Goal: Task Accomplishment & Management: Complete application form

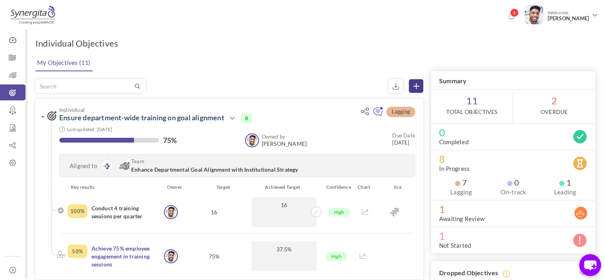
click at [414, 84] on icon at bounding box center [416, 86] width 6 height 6
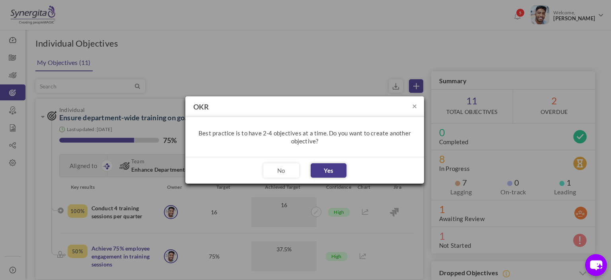
click at [332, 167] on button "Yes" at bounding box center [329, 170] width 36 height 14
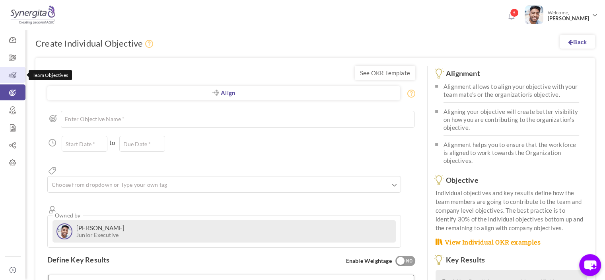
click at [9, 68] on link "Team Objectives" at bounding box center [12, 75] width 25 height 16
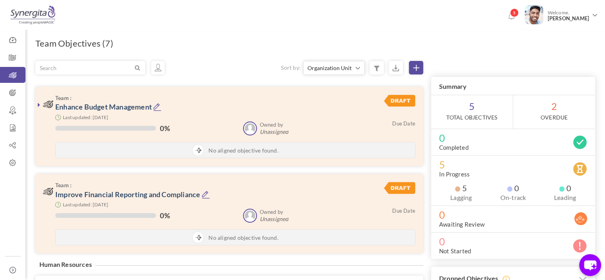
drag, startPoint x: 437, startPoint y: 8, endPoint x: 464, endPoint y: 24, distance: 31.0
click at [464, 24] on div "5 Welcome, Frank N" at bounding box center [302, 13] width 605 height 27
click at [9, 264] on link "Collapse" at bounding box center [13, 270] width 16 height 16
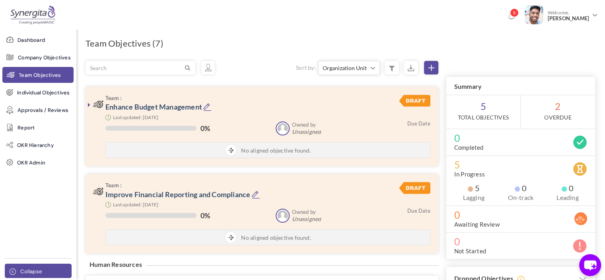
click at [33, 274] on span "Collapse" at bounding box center [30, 271] width 21 height 8
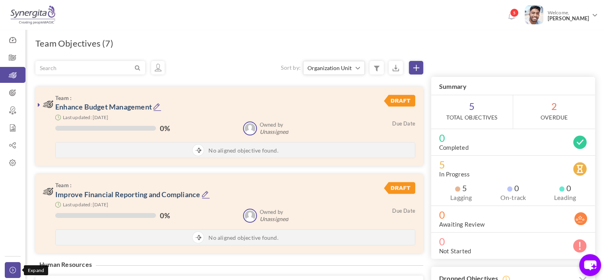
click at [13, 270] on icon at bounding box center [15, 269] width 10 height 6
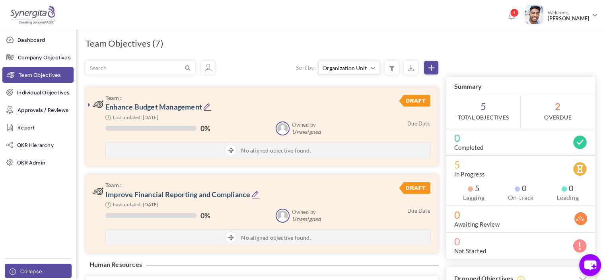
click at [13, 270] on icon at bounding box center [15, 271] width 10 height 6
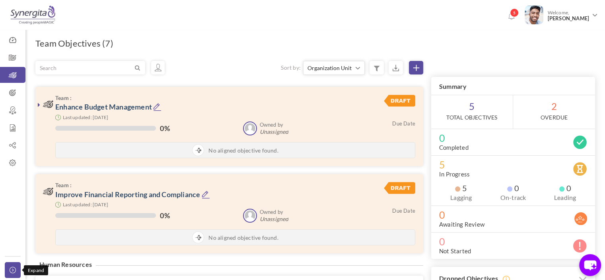
click at [13, 270] on icon at bounding box center [15, 269] width 10 height 6
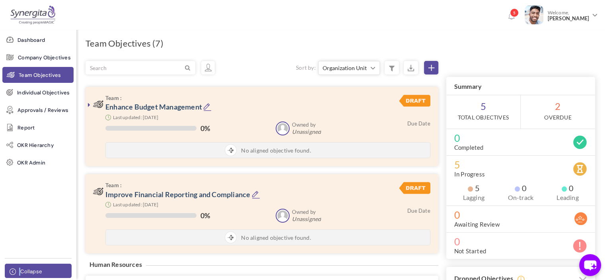
click at [13, 270] on icon at bounding box center [15, 271] width 10 height 6
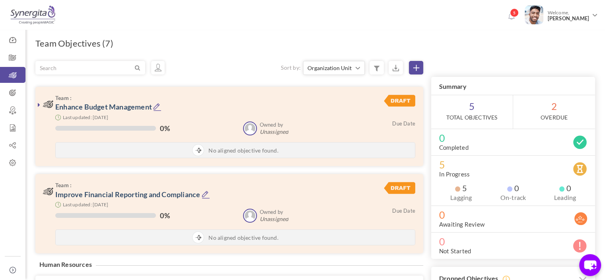
click at [521, 19] on li "5" at bounding box center [513, 12] width 17 height 21
click at [514, 19] on icon at bounding box center [511, 15] width 6 height 6
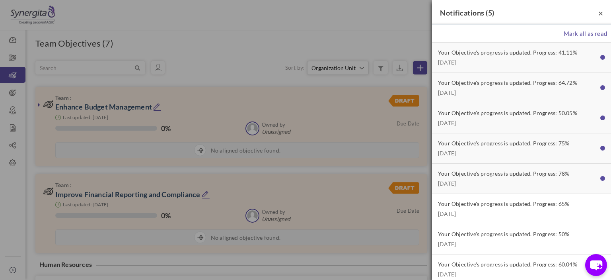
click at [598, 9] on span "×" at bounding box center [600, 13] width 5 height 10
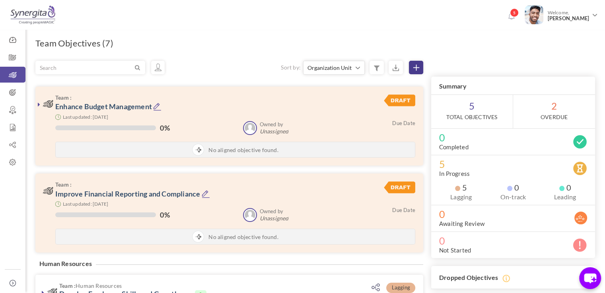
click at [410, 69] on link at bounding box center [416, 68] width 14 height 14
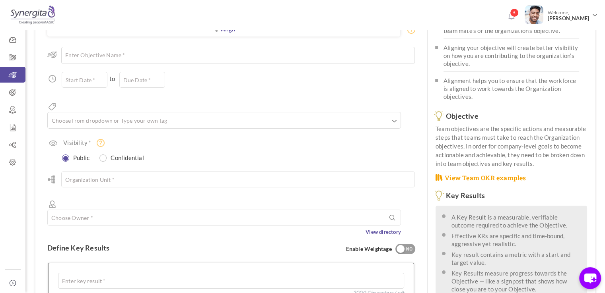
scroll to position [67, 0]
